Goal: Task Accomplishment & Management: Manage account settings

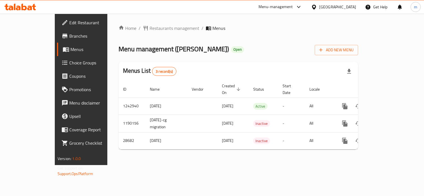
drag, startPoint x: 0, startPoint y: 0, endPoint x: 9, endPoint y: 10, distance: 13.8
click at [9, 10] on icon at bounding box center [10, 8] width 5 height 5
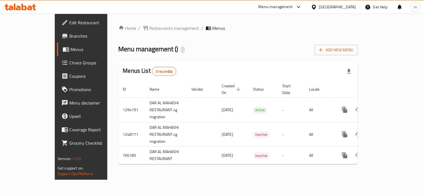
click at [12, 9] on icon at bounding box center [10, 8] width 5 height 5
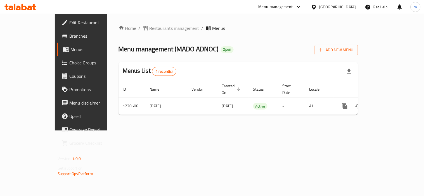
drag, startPoint x: 0, startPoint y: 0, endPoint x: 29, endPoint y: 8, distance: 30.1
click at [29, 8] on icon at bounding box center [29, 8] width 5 height 5
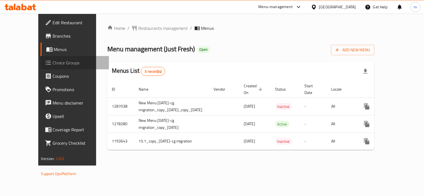
click at [40, 67] on link "Choice Groups" at bounding box center [74, 62] width 68 height 13
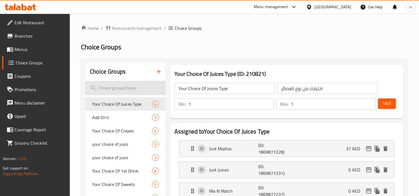
click at [112, 85] on input "search" at bounding box center [125, 88] width 80 height 14
paste input "Your choice of chips"
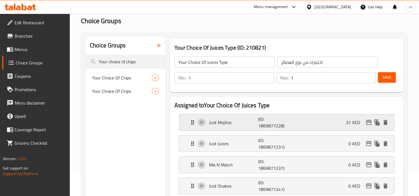
scroll to position [62, 0]
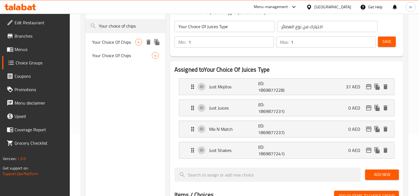
type input "Your choice of chips"
click at [118, 40] on span "Your Choice Of Chips" at bounding box center [113, 42] width 43 height 7
type input "Your Choice Of Chips"
type input "إختيارك من الشيبس"
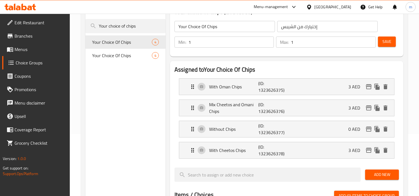
click at [119, 119] on div "Choice Groups Your choice of chips Your Choice Of Chips 4 Your Choice Of Chips 4" at bounding box center [125, 185] width 80 height 369
click at [116, 57] on span "Your Choice Of Chips" at bounding box center [113, 55] width 43 height 7
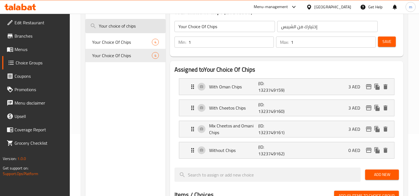
click at [133, 31] on input "Your choice of chips" at bounding box center [125, 26] width 80 height 14
paste input "eese"
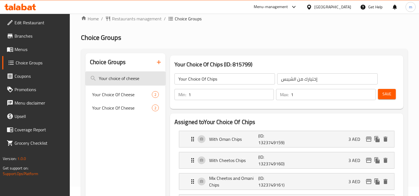
scroll to position [0, 0]
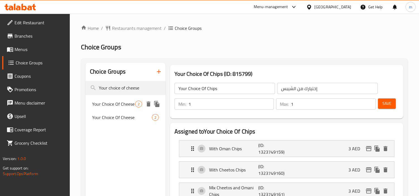
type input "Your choice of cheese"
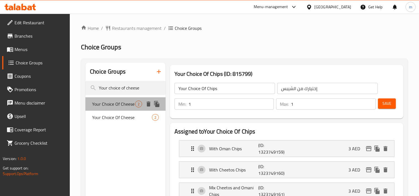
click at [116, 105] on span "Your Choice Of Cheese" at bounding box center [113, 104] width 43 height 7
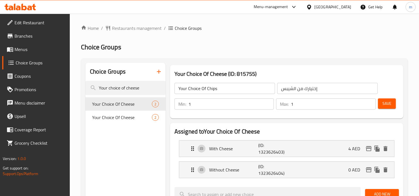
type input "Your Choice Of Cheese"
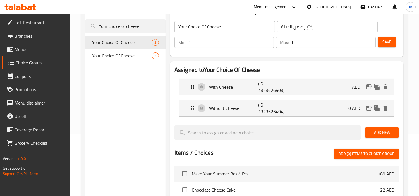
scroll to position [62, 0]
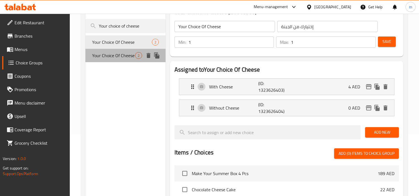
click at [109, 57] on span "Your Choice Of Cheese" at bounding box center [113, 55] width 43 height 7
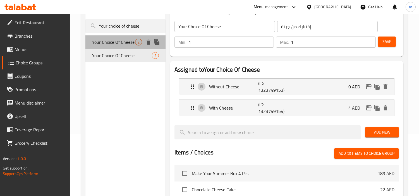
click at [107, 42] on span "Your Choice Of Cheese" at bounding box center [113, 42] width 43 height 7
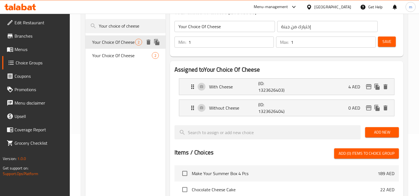
type input "إختيارك من الجبنة"
click at [129, 27] on input "Your choice of cheese" at bounding box center [125, 26] width 80 height 14
paste input "sauce add"
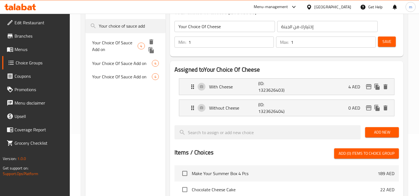
type input "Your choice of sauce add"
click at [120, 45] on span "Your Choice Of Sauce Add on" at bounding box center [115, 45] width 46 height 13
type input "Your Choice Of Sauce Add on"
type input "إختيارك من إضافة الصوص"
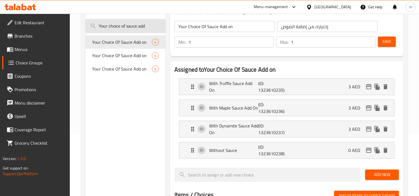
click at [137, 28] on input "Your choice of sauce add" at bounding box center [125, 26] width 80 height 14
paste input "Update and revitalize"
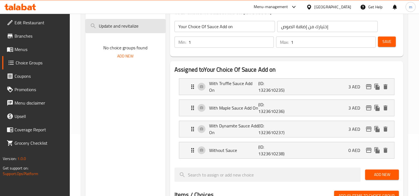
click at [141, 31] on input "Update and revitalize" at bounding box center [125, 26] width 80 height 14
click at [141, 30] on input "Update and revitalize" at bounding box center [125, 26] width 80 height 14
type input "Update"
click at [149, 29] on input "Update" at bounding box center [125, 26] width 80 height 14
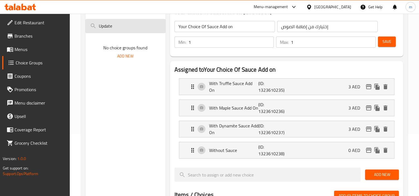
click at [149, 29] on input "Update" at bounding box center [125, 26] width 80 height 14
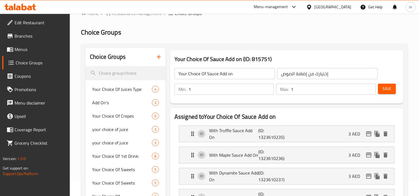
scroll to position [28, 0]
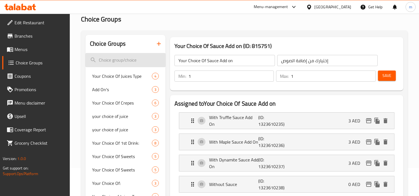
click at [127, 58] on input "search" at bounding box center [125, 60] width 80 height 14
paste input "Special additional option"
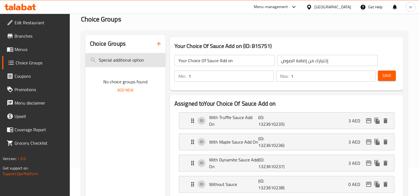
click at [147, 59] on input "Special additional option" at bounding box center [125, 60] width 80 height 14
click at [135, 58] on input "Special additional option" at bounding box center [125, 60] width 80 height 14
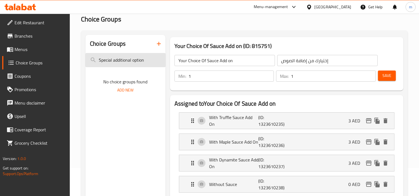
paste input "weeten it up"
click at [133, 59] on input "Sweeten it up" at bounding box center [125, 60] width 80 height 14
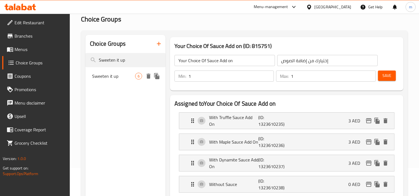
type input "Sweeten it up"
click at [117, 75] on span "Sweeten it up" at bounding box center [113, 76] width 43 height 7
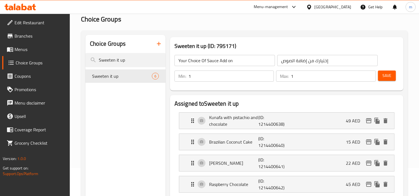
type input "Sweeten it up"
type input "زيدها حلا"
type input "0"
type input "6"
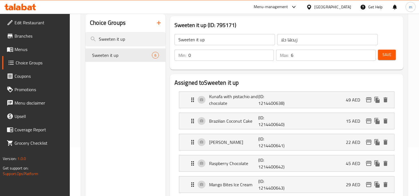
scroll to position [0, 0]
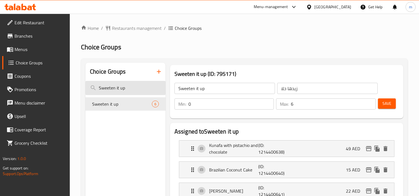
click at [130, 86] on input "Sweeten it up" at bounding box center [125, 88] width 80 height 14
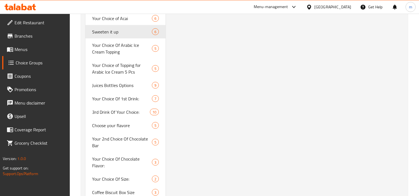
scroll to position [1179, 0]
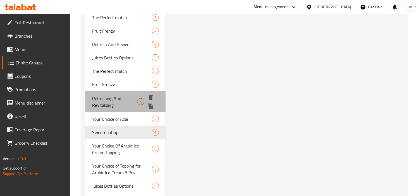
click at [104, 97] on span "Refreshing And Revitalizing" at bounding box center [114, 101] width 45 height 13
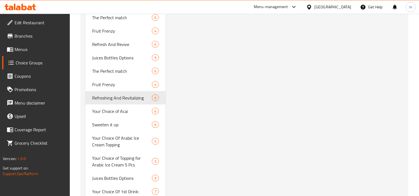
type input "Refreshing And Revitalizing"
type input "منعش وإحياء"
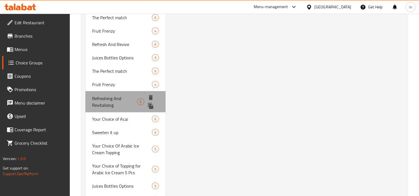
click at [116, 95] on span "Refreshing And Revitalizing" at bounding box center [114, 101] width 45 height 13
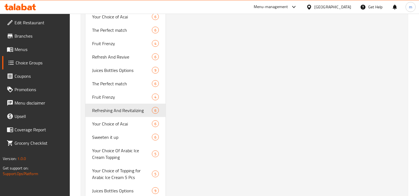
scroll to position [1192, 0]
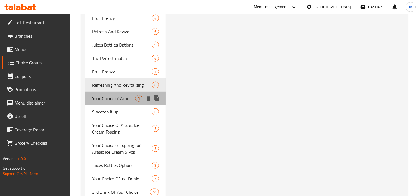
click at [121, 97] on div "Your Choice of Acai 6" at bounding box center [125, 98] width 80 height 13
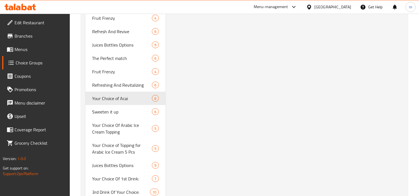
type input "Your Choice of Acai"
type input "اختيارك من الاساي"
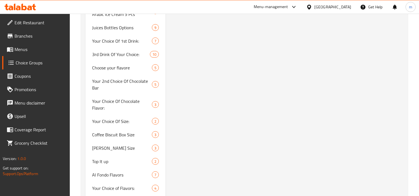
scroll to position [1285, 0]
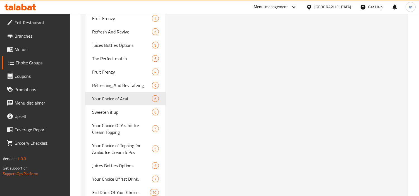
scroll to position [1192, 0]
click at [115, 109] on span "Sweeten it up" at bounding box center [113, 112] width 43 height 7
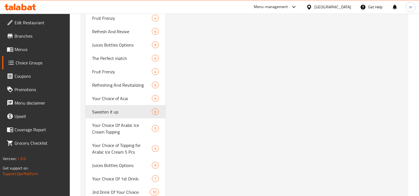
type input "Sweeten it up"
type input "زيدها حلا"
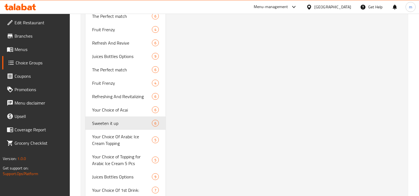
scroll to position [1210, 0]
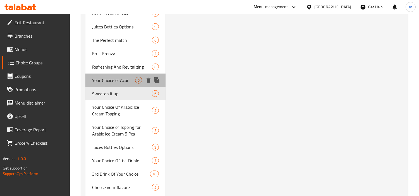
click at [118, 77] on span "Your Choice of Acai" at bounding box center [113, 80] width 43 height 7
type input "Your Choice of Acai"
type input "اختيارك من الاساي"
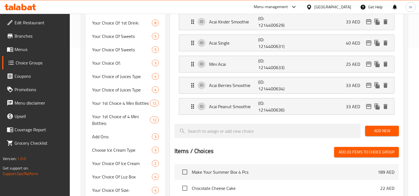
scroll to position [155, 0]
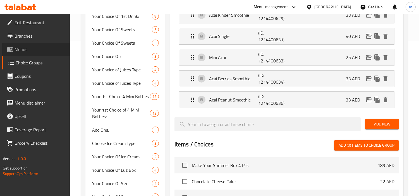
click at [16, 49] on span "Menus" at bounding box center [40, 49] width 51 height 7
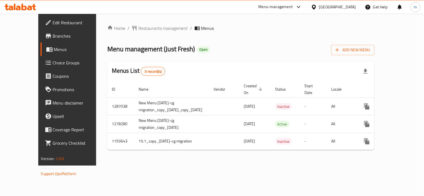
drag, startPoint x: 38, startPoint y: 64, endPoint x: 8, endPoint y: 74, distance: 31.5
click at [53, 64] on span "Choice Groups" at bounding box center [79, 62] width 52 height 7
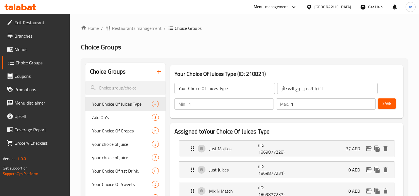
click at [15, 48] on span "Menus" at bounding box center [40, 49] width 51 height 7
click at [13, 48] on icon at bounding box center [10, 49] width 7 height 7
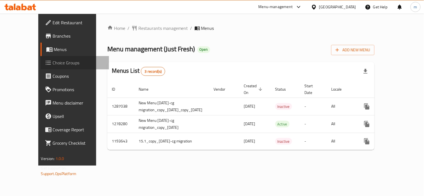
drag, startPoint x: 43, startPoint y: 60, endPoint x: 20, endPoint y: 45, distance: 28.0
click at [53, 60] on span "Choice Groups" at bounding box center [79, 62] width 52 height 7
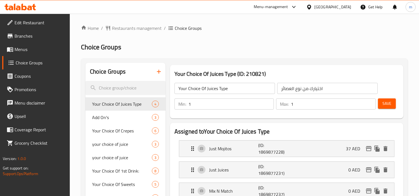
click at [106, 87] on input "search" at bounding box center [125, 88] width 80 height 14
click at [117, 90] on input "search" at bounding box center [125, 88] width 80 height 14
paste input "Your choice of crepe"
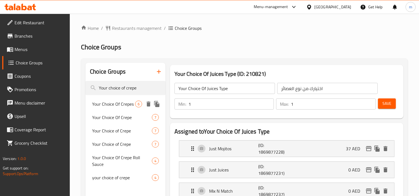
type input "Your choice of crepe"
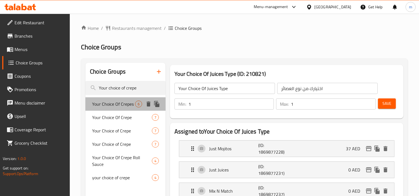
click at [118, 101] on span "Your Choice Of Crepes" at bounding box center [113, 104] width 43 height 7
type input "Your Choice Of Crepes"
type input "اختيارك من الكريب"
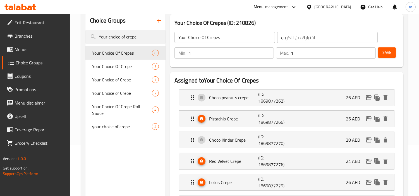
scroll to position [62, 0]
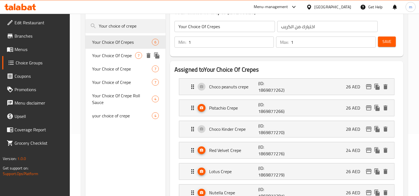
click at [105, 59] on span "Your Choice Of Crepe" at bounding box center [113, 55] width 43 height 7
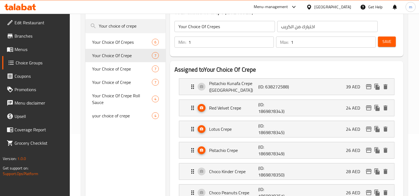
type input "Your Choice Of Crepe"
type input "إختيارك من الكريب"
type input "7"
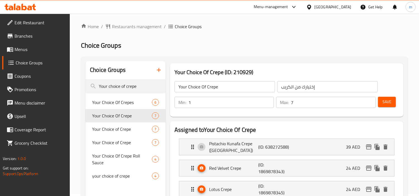
scroll to position [0, 0]
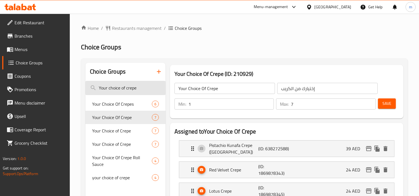
click at [132, 90] on input "Your choice of crepe" at bounding box center [125, 88] width 80 height 14
paste input "acai"
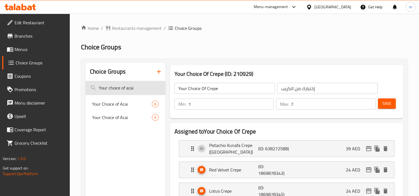
click at [133, 90] on input "Your choice of acai" at bounding box center [125, 88] width 80 height 14
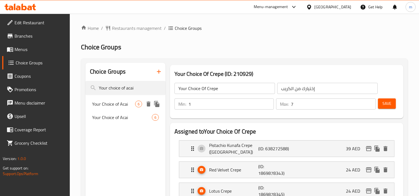
type input "Your choice of acai"
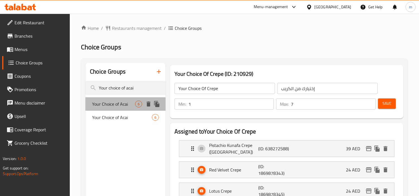
click at [125, 104] on span "Your Choice of Acai" at bounding box center [113, 104] width 43 height 7
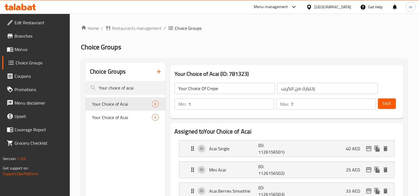
type input "Your Choice of Acai"
type input "اختيارك من الاساي"
type input "0"
type input "6"
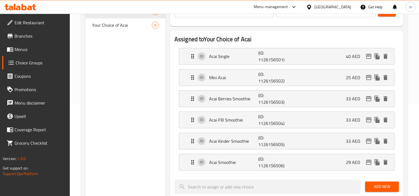
scroll to position [62, 0]
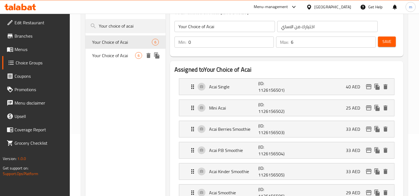
click at [113, 59] on div "Your Choice of Acai 6" at bounding box center [125, 55] width 80 height 13
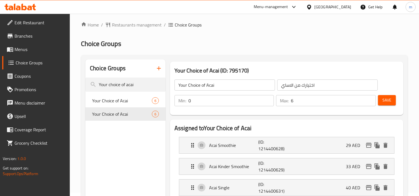
scroll to position [0, 0]
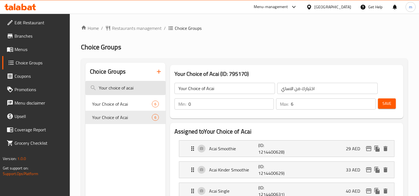
click at [136, 88] on input "Your choice of acai" at bounding box center [125, 88] width 80 height 14
paste input "Sweeten it up"
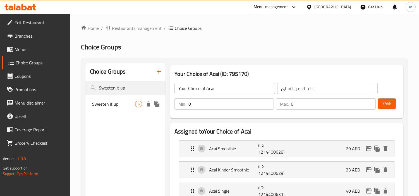
type input "Sweeten it up"
click at [109, 105] on span "Sweeten it up" at bounding box center [113, 104] width 43 height 7
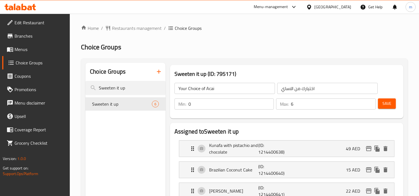
type input "Sweeten it up"
type input "زيدها حلا"
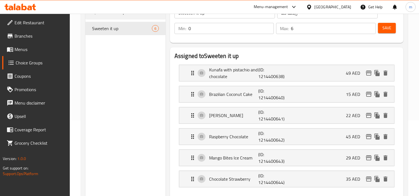
scroll to position [31, 0]
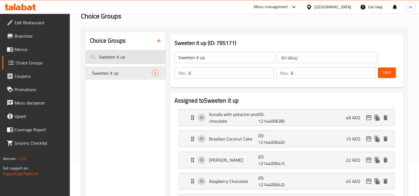
click at [137, 60] on input "Sweeten it up" at bounding box center [125, 57] width 80 height 14
paste input "Fruit Refreshment"
type input "Fruit Refreshment"
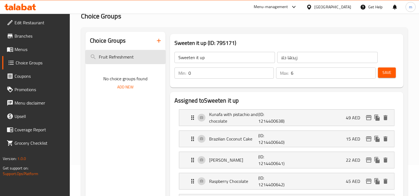
click at [137, 62] on input "Fruit Refreshment" at bounding box center [125, 57] width 80 height 14
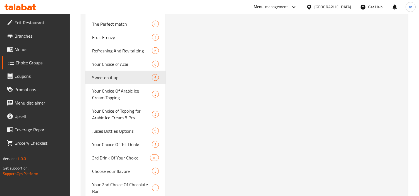
scroll to position [1215, 0]
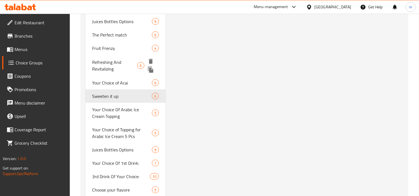
click at [121, 59] on span "Refreshing And Revitalizing" at bounding box center [114, 65] width 45 height 13
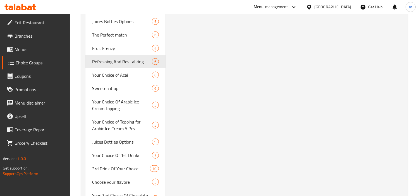
type input "Refreshing And Revitalizing"
type input "منعش وإحياء"
click at [115, 72] on span "Your Choice of Acai" at bounding box center [113, 75] width 43 height 7
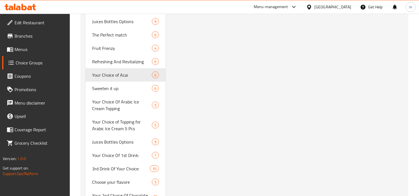
type input "Your Choice of Acai"
type input "اختيارك من الاساي"
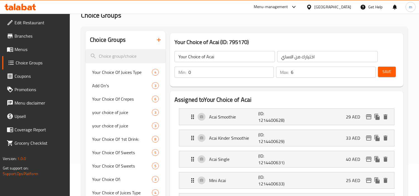
scroll to position [0, 0]
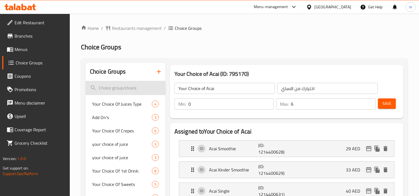
click at [126, 91] on input "search" at bounding box center [125, 88] width 80 height 14
paste input "Fruit Refreshment"
type input "Fruit Refreshment"
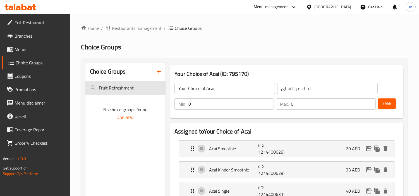
click at [137, 90] on input "Fruit Refreshment" at bounding box center [125, 88] width 80 height 14
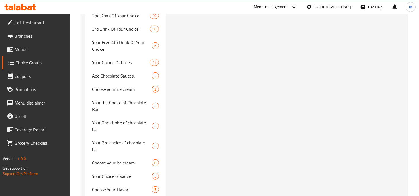
scroll to position [838, 0]
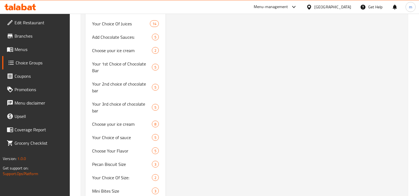
click at [24, 5] on icon at bounding box center [20, 7] width 32 height 7
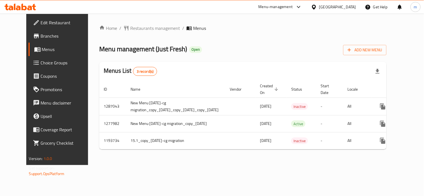
click at [41, 63] on span "Choice Groups" at bounding box center [67, 62] width 52 height 7
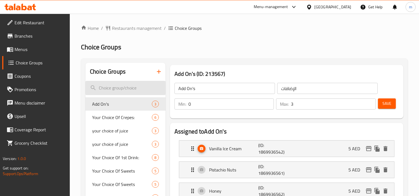
click at [116, 81] on input "search" at bounding box center [125, 88] width 80 height 14
click at [117, 81] on input "search" at bounding box center [125, 88] width 80 height 14
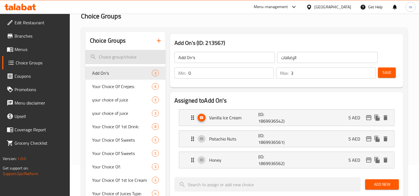
click at [110, 58] on input "search" at bounding box center [125, 57] width 80 height 14
paste input "Fruit Refreshment"
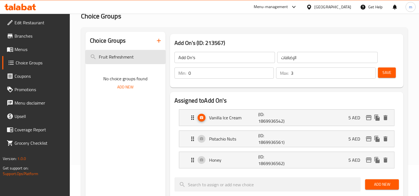
drag, startPoint x: 109, startPoint y: 57, endPoint x: 146, endPoint y: 61, distance: 37.0
click at [144, 61] on input "Fruit Refreshment" at bounding box center [125, 57] width 80 height 14
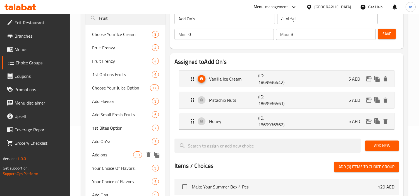
scroll to position [62, 0]
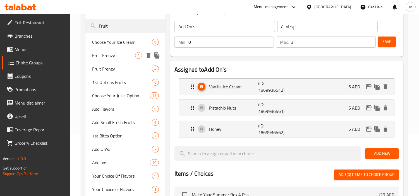
type input "Fruit"
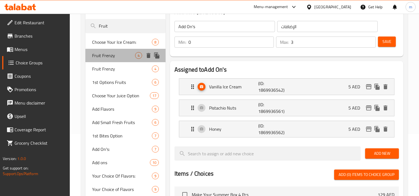
click at [121, 56] on span "Fruit Frenzy" at bounding box center [113, 55] width 43 height 7
type input "Fruit Frenzy"
type input "انتعاش الفواكة"
type input "4"
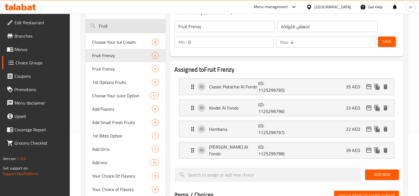
click at [117, 28] on input "Fruit" at bounding box center [125, 26] width 80 height 14
paste input "revitalize"
type input "revitalize"
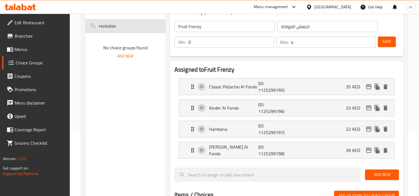
click at [128, 29] on input "revitalize" at bounding box center [125, 26] width 80 height 14
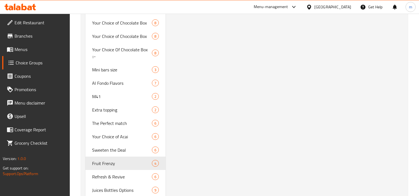
scroll to position [1054, 0]
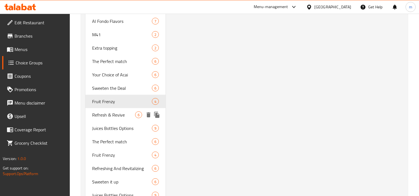
click at [111, 112] on span "Refresh & Revive" at bounding box center [113, 115] width 43 height 7
type input "Refresh & Revive"
type input "تحديث وإحياء"
type input "6"
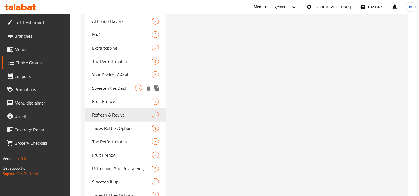
click at [122, 85] on span "Sweeten the Deal" at bounding box center [113, 88] width 43 height 7
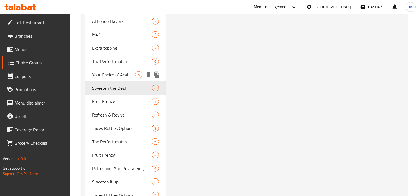
type input "Sweeten the Deal"
type input "زيدها حلا"
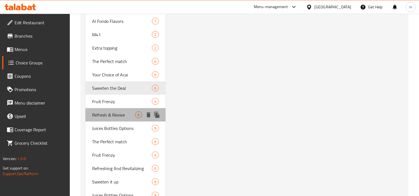
click at [113, 112] on span "Refresh & Revive" at bounding box center [113, 115] width 43 height 7
type input "Refresh & Revive"
type input "تحديث وإحياء"
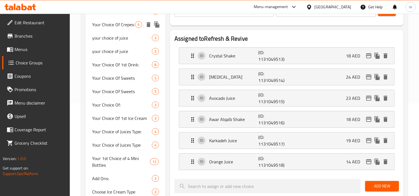
scroll to position [0, 0]
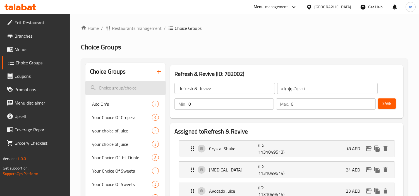
drag, startPoint x: 100, startPoint y: 85, endPoint x: 102, endPoint y: 84, distance: 2.8
click at [99, 85] on input "search" at bounding box center [125, 88] width 80 height 14
paste input "Fruit Frenzy"
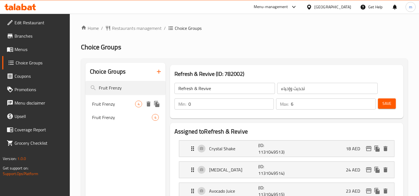
type input "Fruit Frenzy"
drag, startPoint x: 98, startPoint y: 105, endPoint x: 311, endPoint y: 46, distance: 221.4
click at [98, 105] on span "Fruit Frenzy" at bounding box center [113, 104] width 43 height 7
type input "Fruit Frenzy"
type input "انتعاش الفواكة"
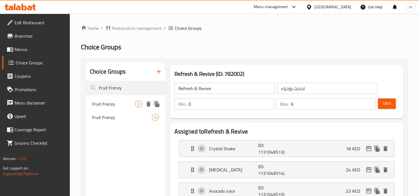
type input "4"
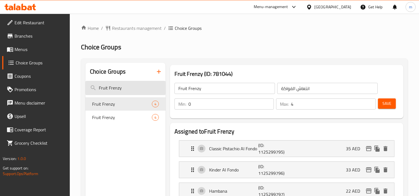
click at [135, 88] on input "Fruit Frenzy" at bounding box center [125, 88] width 80 height 14
click at [136, 84] on input "Fruit Frenzy" at bounding box center [125, 88] width 80 height 14
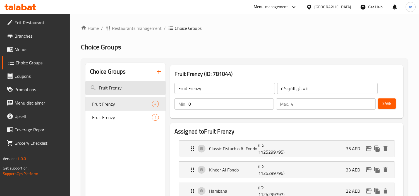
type input "Fruit"
click at [136, 84] on input "Fruit" at bounding box center [125, 88] width 80 height 14
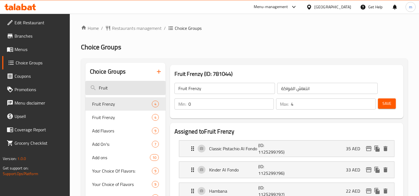
click at [135, 84] on input "Fruit" at bounding box center [125, 88] width 80 height 14
click at [135, 84] on input "search" at bounding box center [125, 88] width 80 height 14
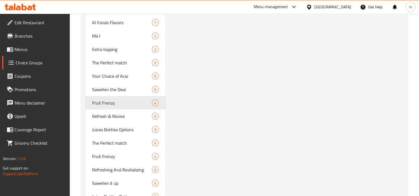
scroll to position [1054, 0]
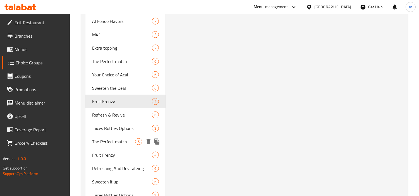
click at [101, 138] on span "The Perfect match" at bounding box center [113, 141] width 43 height 7
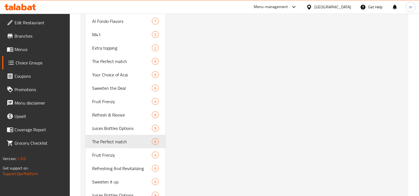
type input "The Perfect match"
type input "تطابق مثالي"
type input "1"
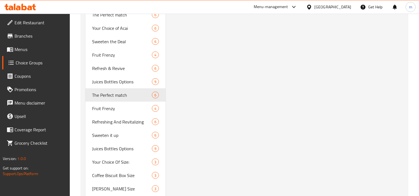
scroll to position [1148, 0]
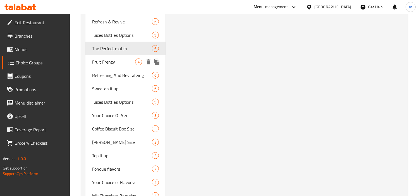
click at [114, 59] on span "Fruit Frenzy" at bounding box center [113, 62] width 43 height 7
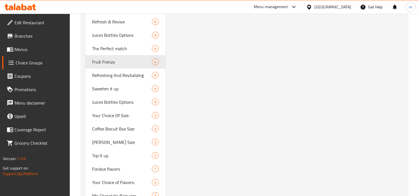
type input "Fruit Frenzy"
type input "فرنزي الفواكة"
type input "4"
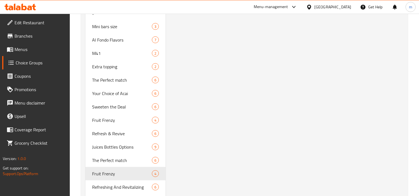
scroll to position [1054, 0]
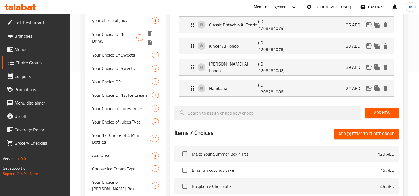
scroll to position [0, 0]
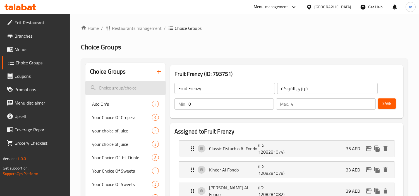
click at [131, 87] on input "search" at bounding box center [125, 88] width 80 height 14
paste input "perfect match"
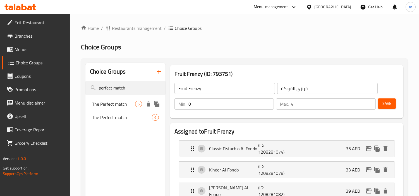
type input "perfect match"
click at [106, 105] on span "The Perfect match" at bounding box center [113, 104] width 43 height 7
type input "The Perfect match"
type input "التطابق المثالي"
type input "6"
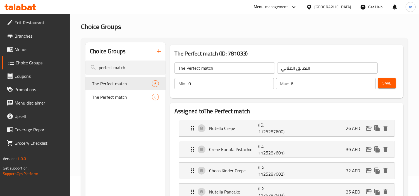
scroll to position [31, 0]
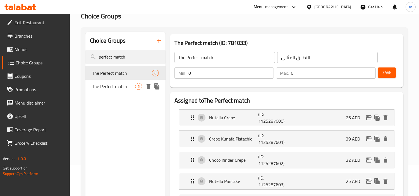
click at [104, 87] on span "The Perfect match" at bounding box center [113, 86] width 43 height 7
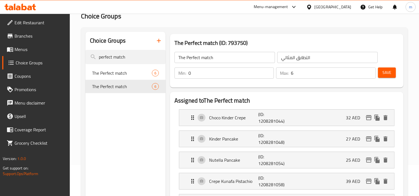
type input "تطابق مثالي"
type input "1"
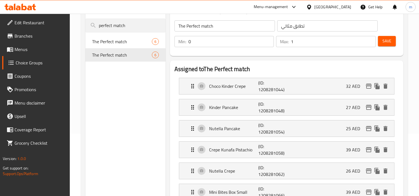
scroll to position [0, 0]
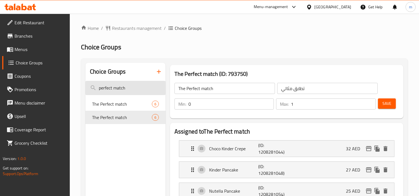
drag, startPoint x: 127, startPoint y: 82, endPoint x: 126, endPoint y: 88, distance: 6.1
click at [127, 82] on input "perfect match" at bounding box center [125, 88] width 80 height 14
click at [126, 88] on input "perfect match" at bounding box center [125, 88] width 80 height 14
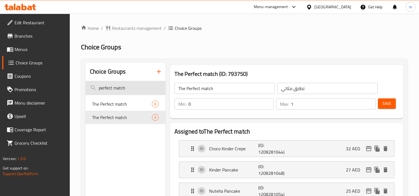
paste input "Fruit Frenzy"
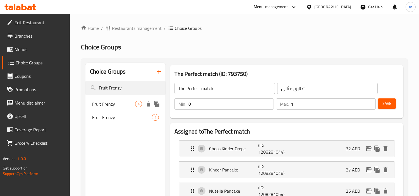
type input "Fruit Frenzy"
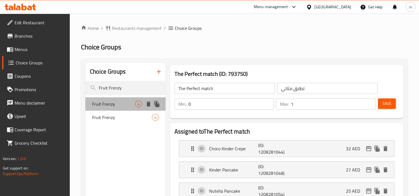
click at [122, 108] on div "Fruit Frenzy 4" at bounding box center [125, 103] width 80 height 13
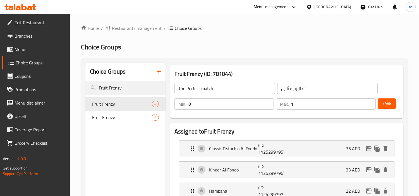
type input "Fruit Frenzy"
type input "انتعاش الفواكة"
type input "4"
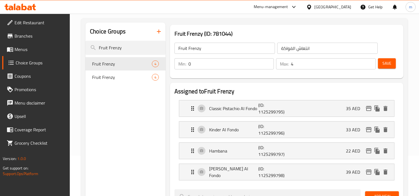
scroll to position [31, 0]
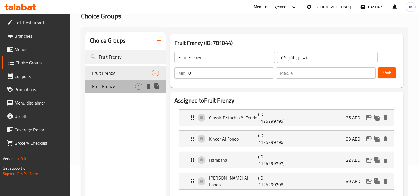
click at [96, 90] on span "Fruit Frenzy" at bounding box center [113, 86] width 43 height 7
type input "فرنزي الفواكة"
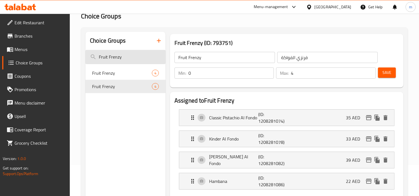
click at [124, 61] on input "Fruit Frenzy" at bounding box center [125, 57] width 80 height 14
paste input "and"
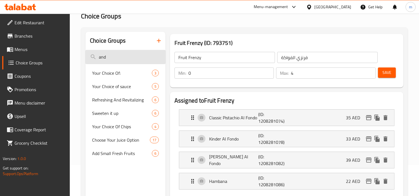
click at [123, 58] on input "and" at bounding box center [125, 57] width 80 height 14
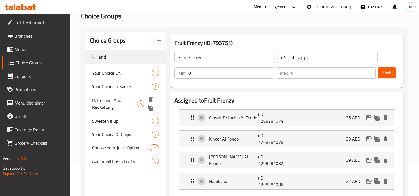
type input "and"
click at [121, 101] on span "Refreshing And Revitalizing" at bounding box center [114, 103] width 45 height 13
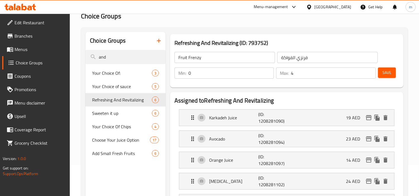
type input "Refreshing And Revitalizing"
type input "منعش وإحياء"
type input "6"
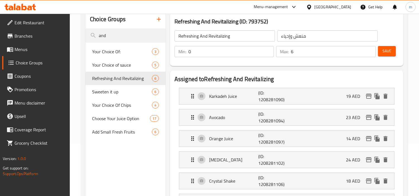
scroll to position [0, 0]
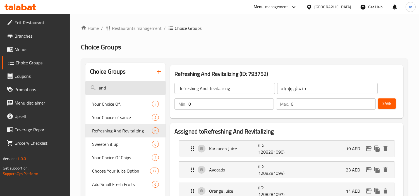
click at [103, 88] on input "and" at bounding box center [125, 88] width 80 height 14
paste input "Your choice of acai"
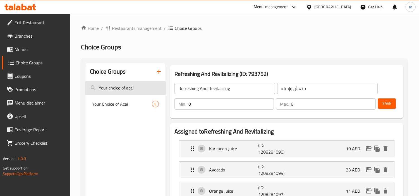
click at [140, 88] on input "Your choice of acai" at bounding box center [125, 88] width 80 height 14
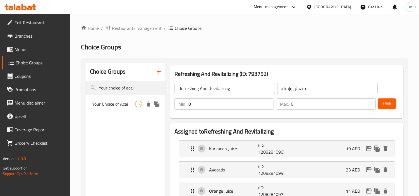
type input "Your choice of acai"
click at [113, 107] on span "Your Choice of Acai" at bounding box center [113, 104] width 43 height 7
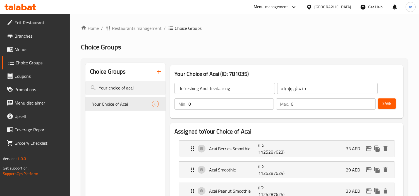
type input "Your Choice of Acai"
type input "اختيارك من الاساي"
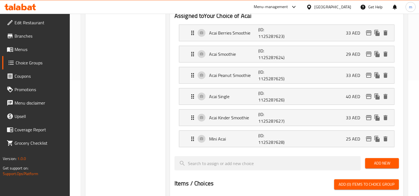
scroll to position [31, 0]
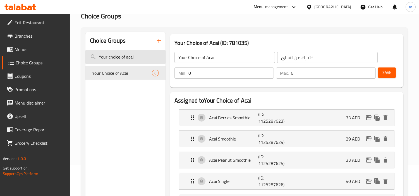
click at [137, 58] on input "Your choice of acai" at bounding box center [125, 57] width 80 height 14
paste input "Sweeten it up"
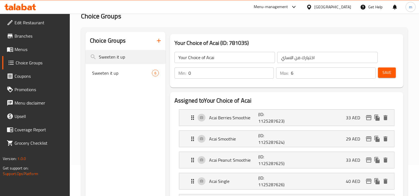
type input "Sweeten it up"
click at [104, 76] on span "Sweeten it up" at bounding box center [113, 73] width 43 height 7
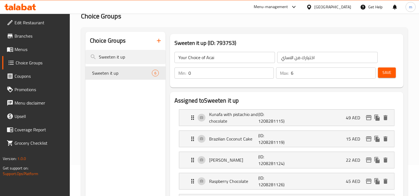
type input "Sweeten it up"
type input "زيدها حلا"
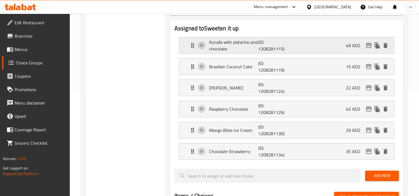
scroll to position [62, 0]
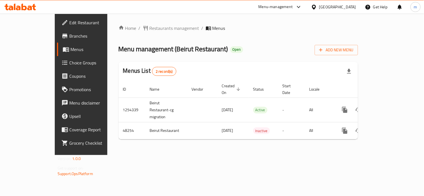
click at [12, 5] on icon at bounding box center [20, 7] width 32 height 7
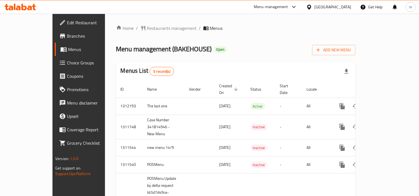
click at [20, 10] on icon at bounding box center [18, 8] width 5 height 5
